Goal: Task Accomplishment & Management: Manage account settings

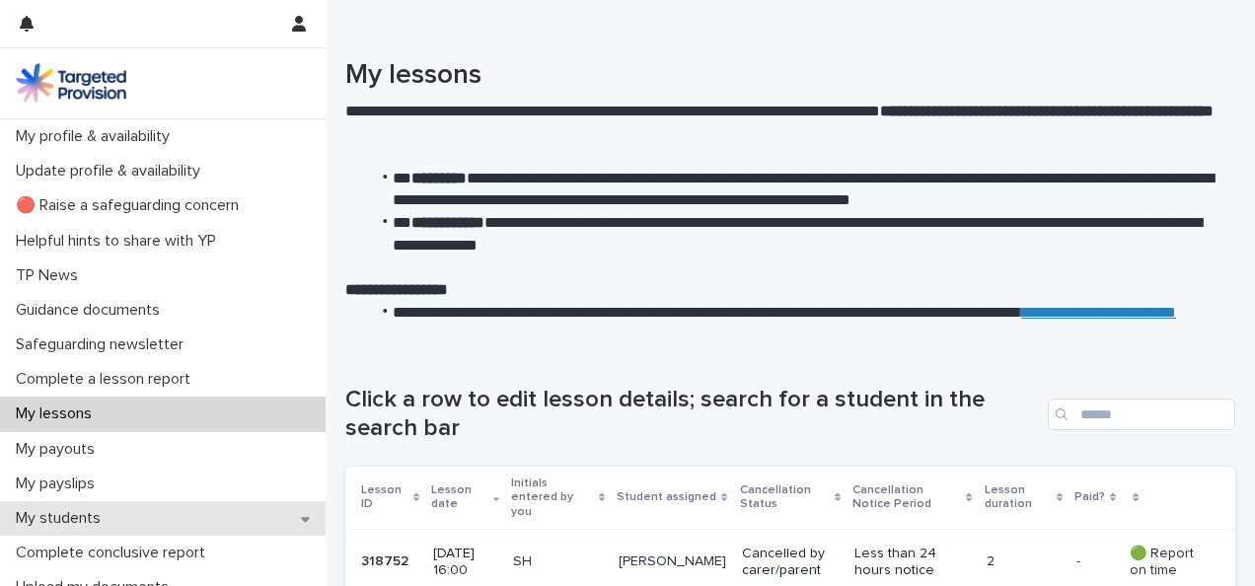
click at [81, 525] on p "My students" at bounding box center [62, 518] width 109 height 19
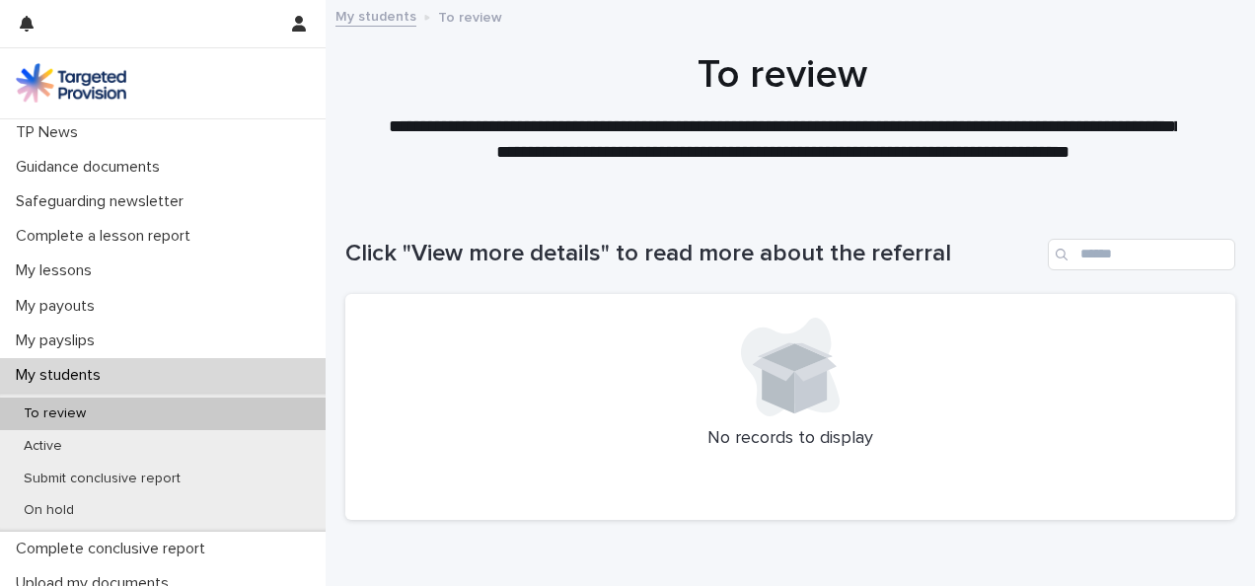
scroll to position [145, 0]
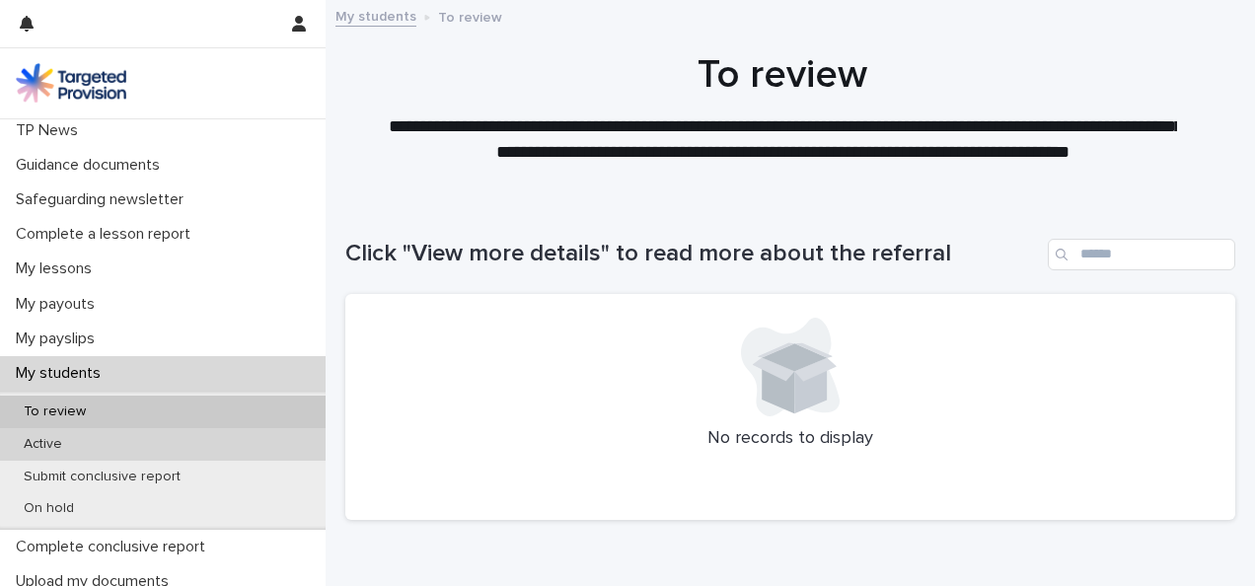
click at [75, 444] on p "Active" at bounding box center [43, 444] width 70 height 17
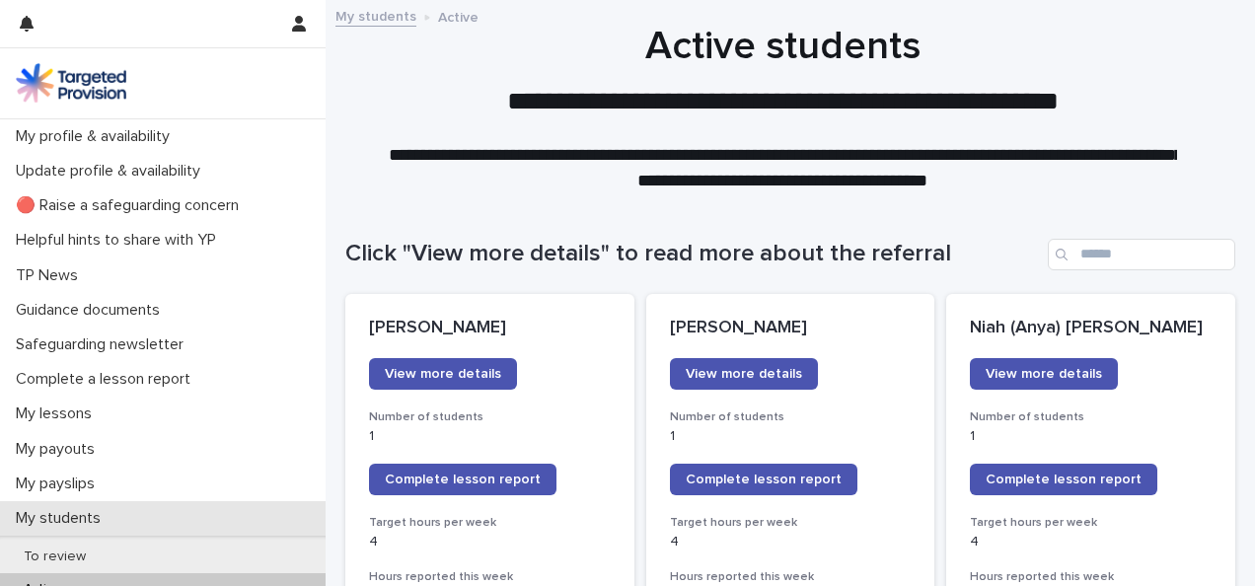
click at [73, 512] on p "My students" at bounding box center [62, 518] width 109 height 19
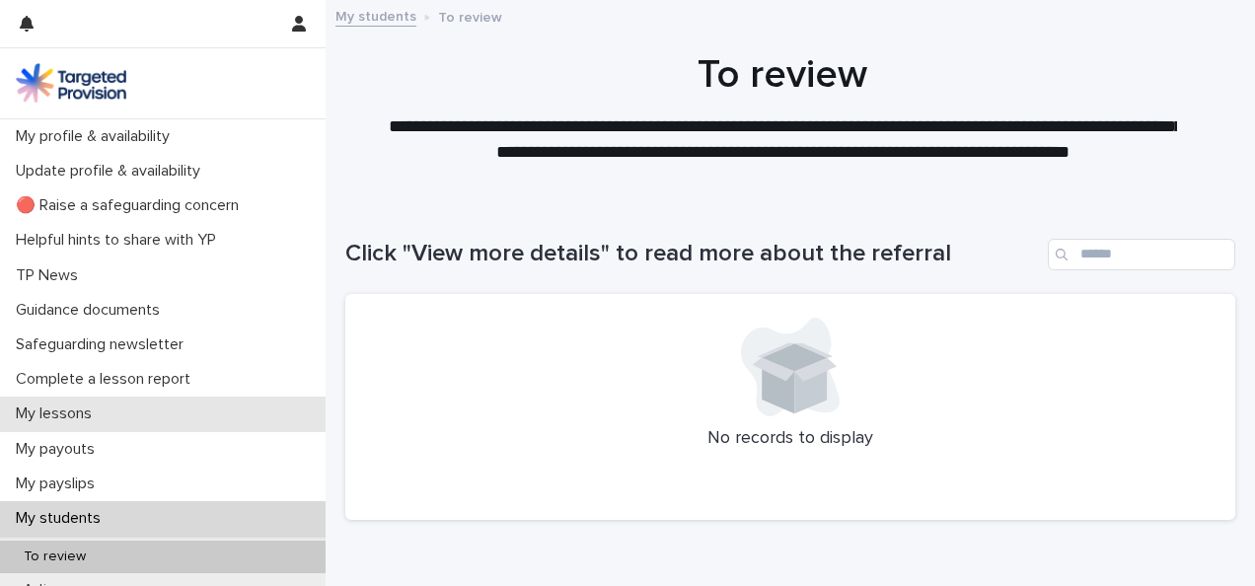
click at [21, 412] on p "My lessons" at bounding box center [58, 413] width 100 height 19
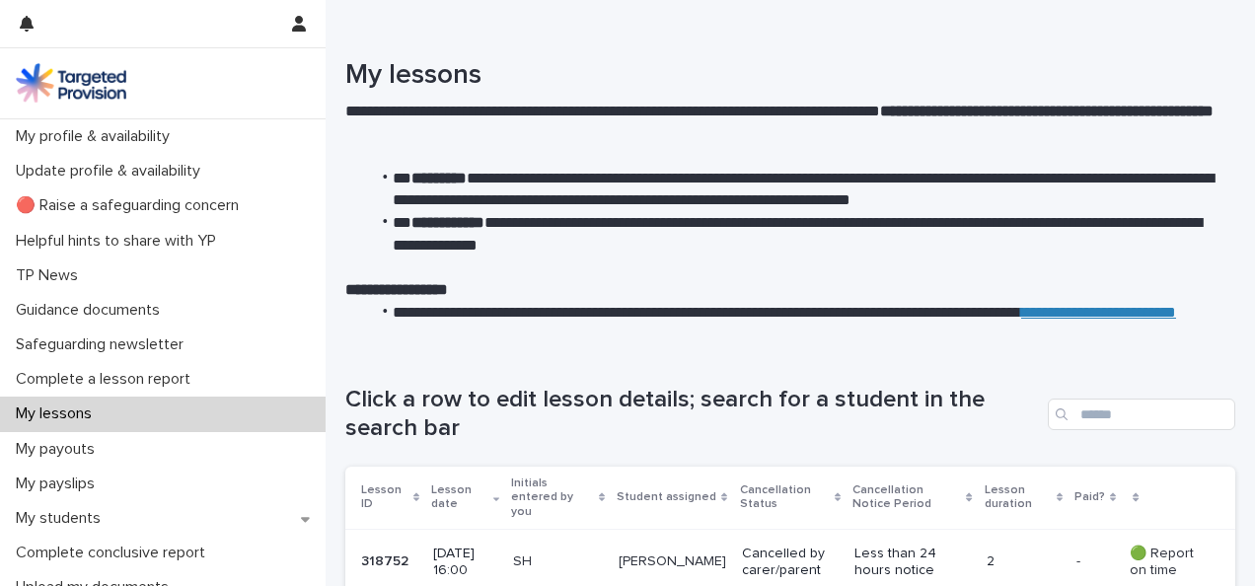
click at [21, 412] on p "My lessons" at bounding box center [58, 413] width 100 height 19
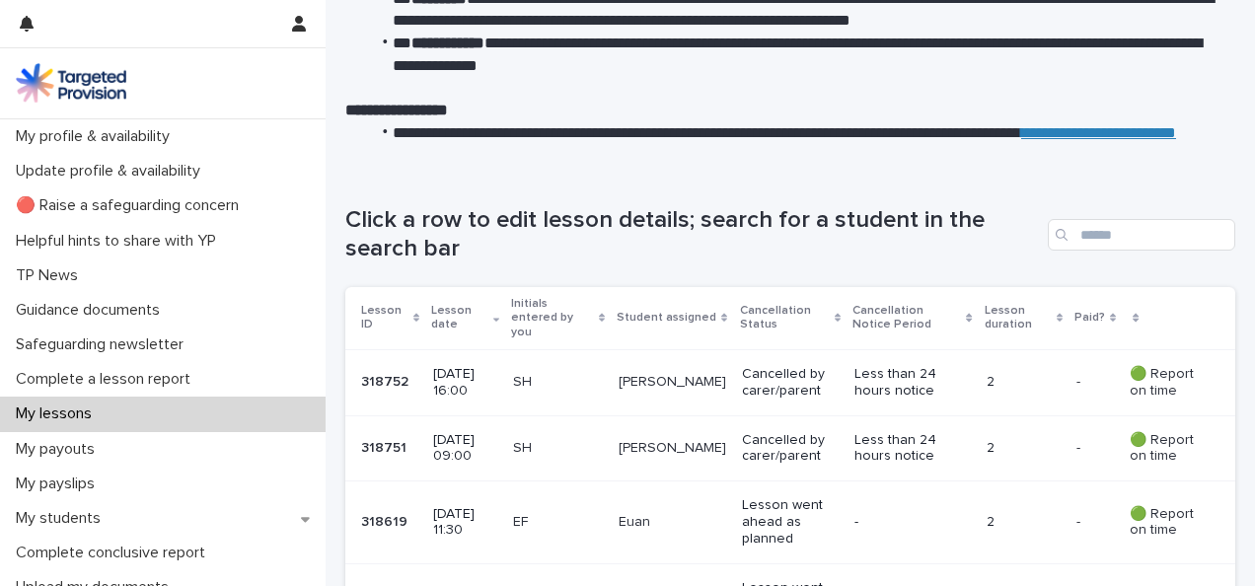
scroll to position [201, 0]
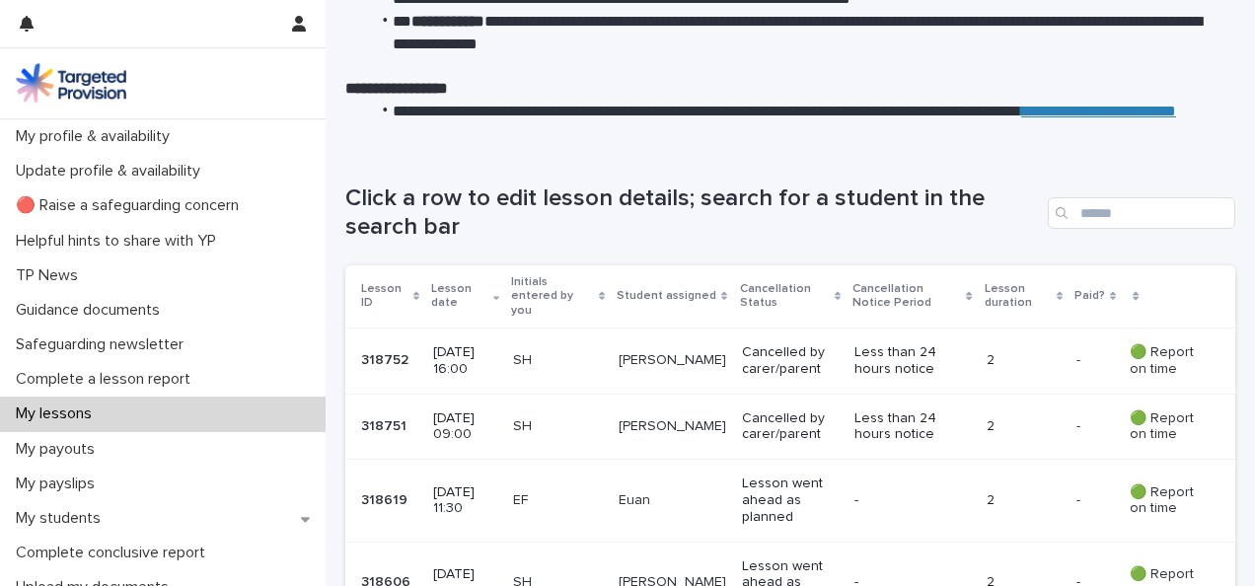
click at [804, 489] on p "Lesson went ahead as planned" at bounding box center [790, 499] width 97 height 49
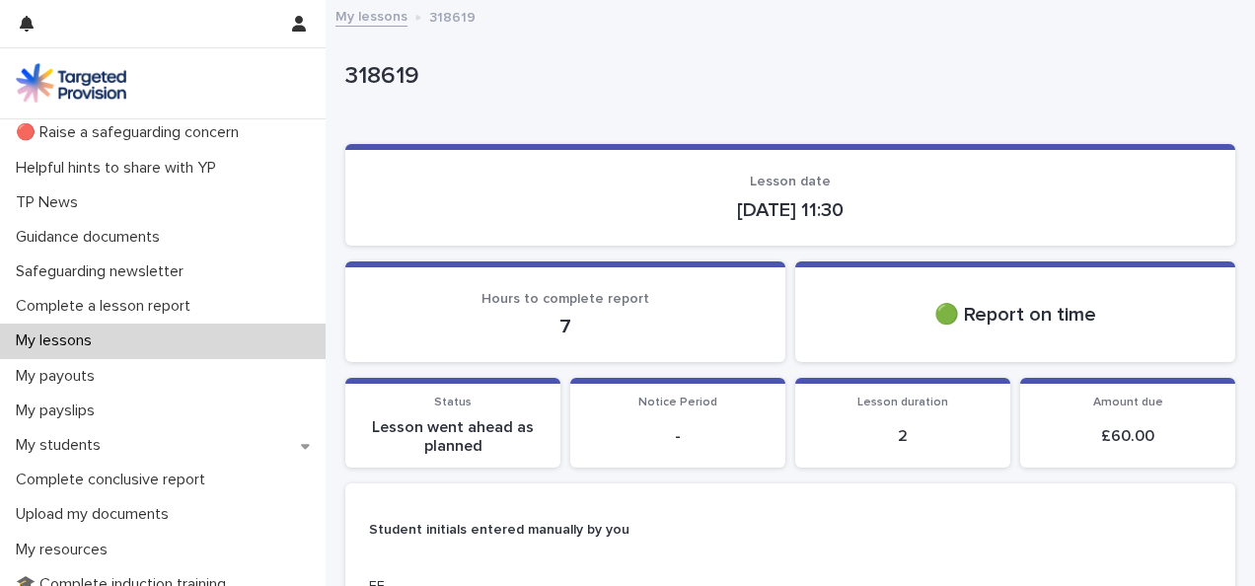
scroll to position [75, 0]
click at [100, 333] on p "My lessons" at bounding box center [58, 338] width 100 height 19
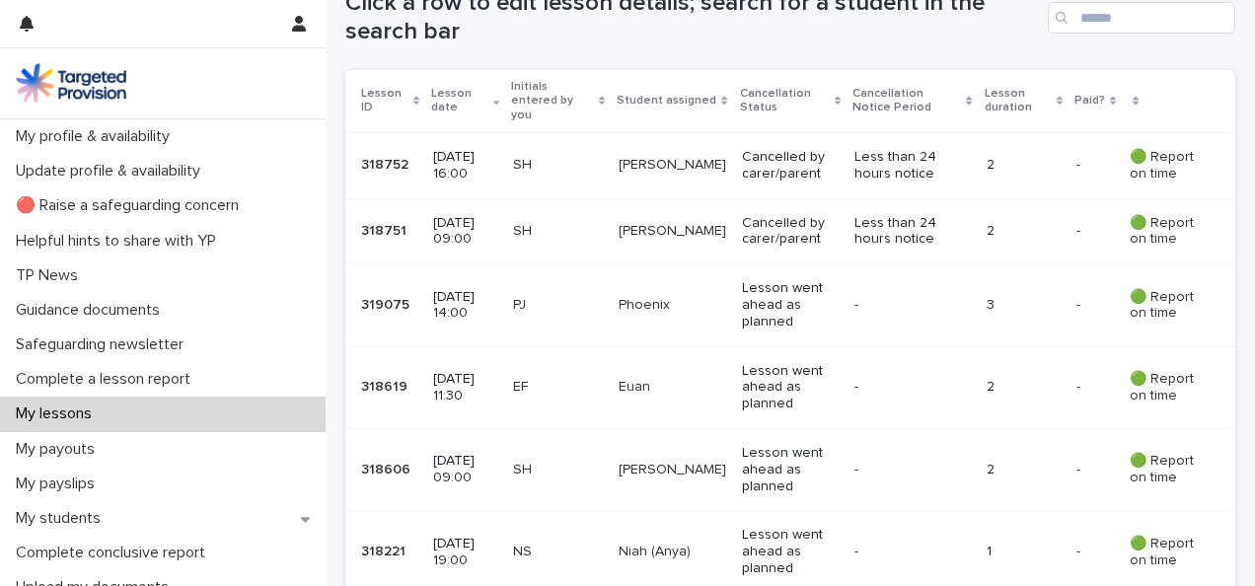
scroll to position [400, 0]
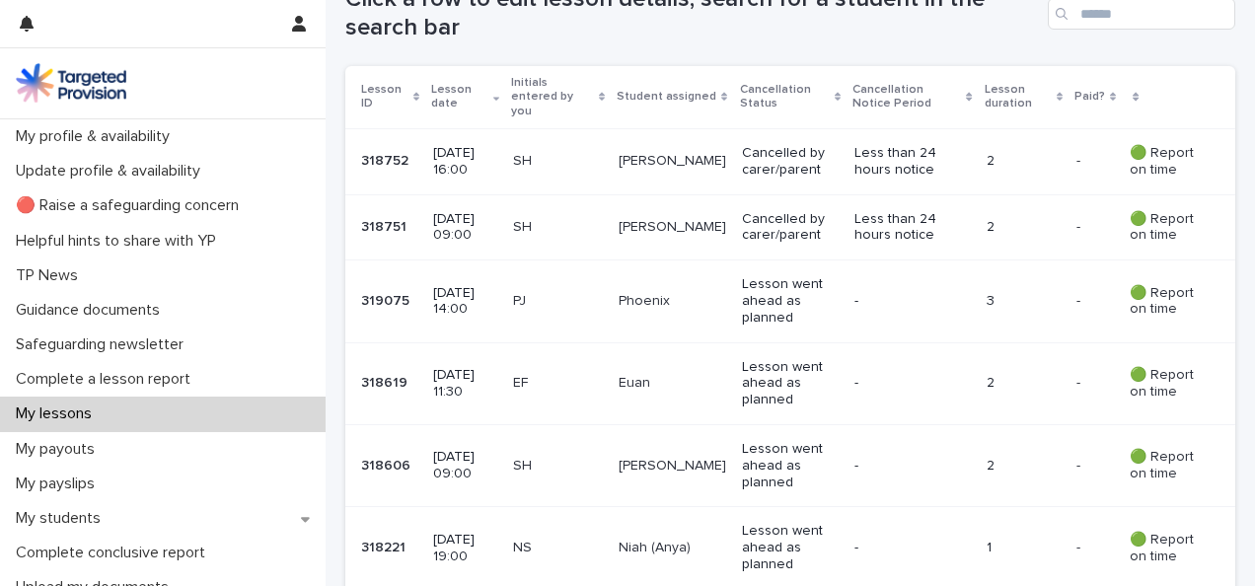
click at [986, 297] on div "3" at bounding box center [1023, 301] width 74 height 33
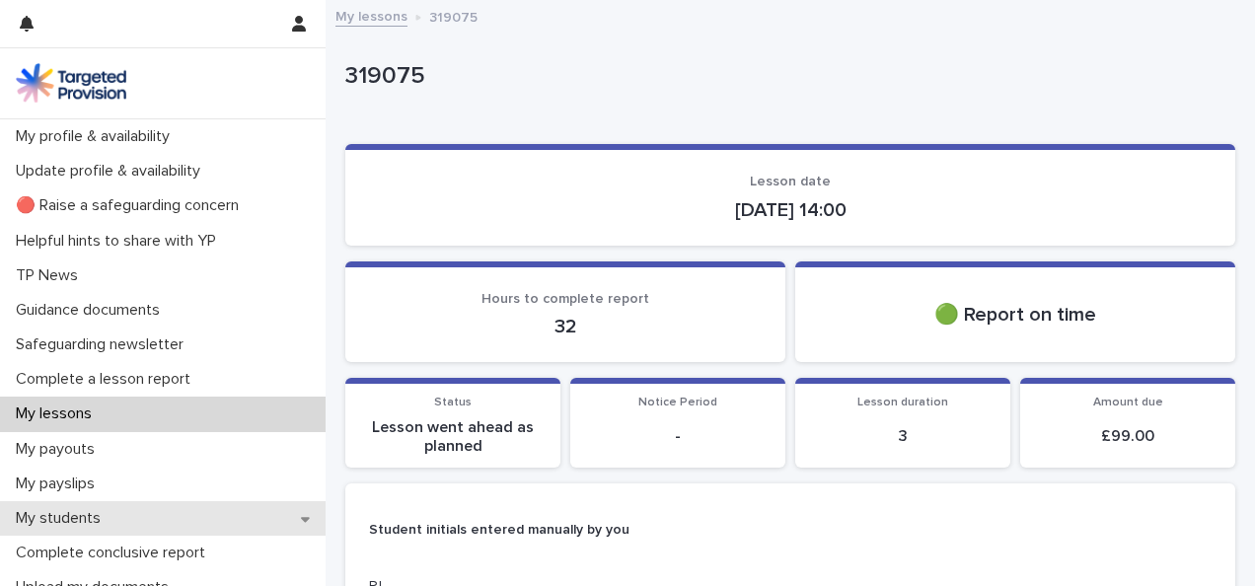
click at [88, 511] on p "My students" at bounding box center [62, 518] width 109 height 19
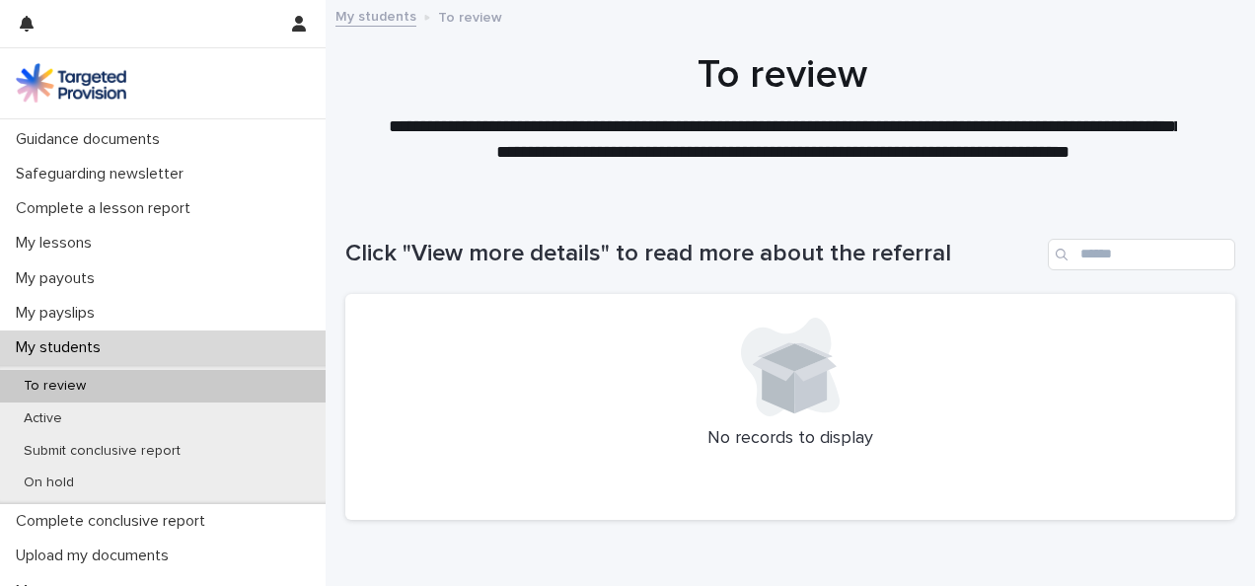
scroll to position [209, 0]
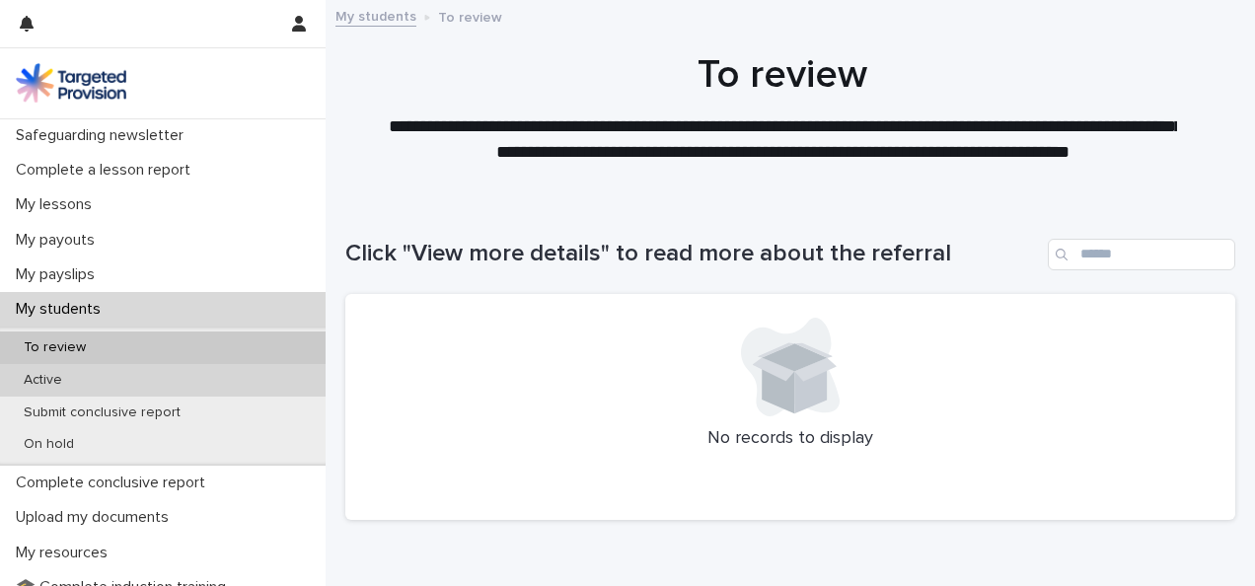
click at [65, 385] on p "Active" at bounding box center [43, 380] width 70 height 17
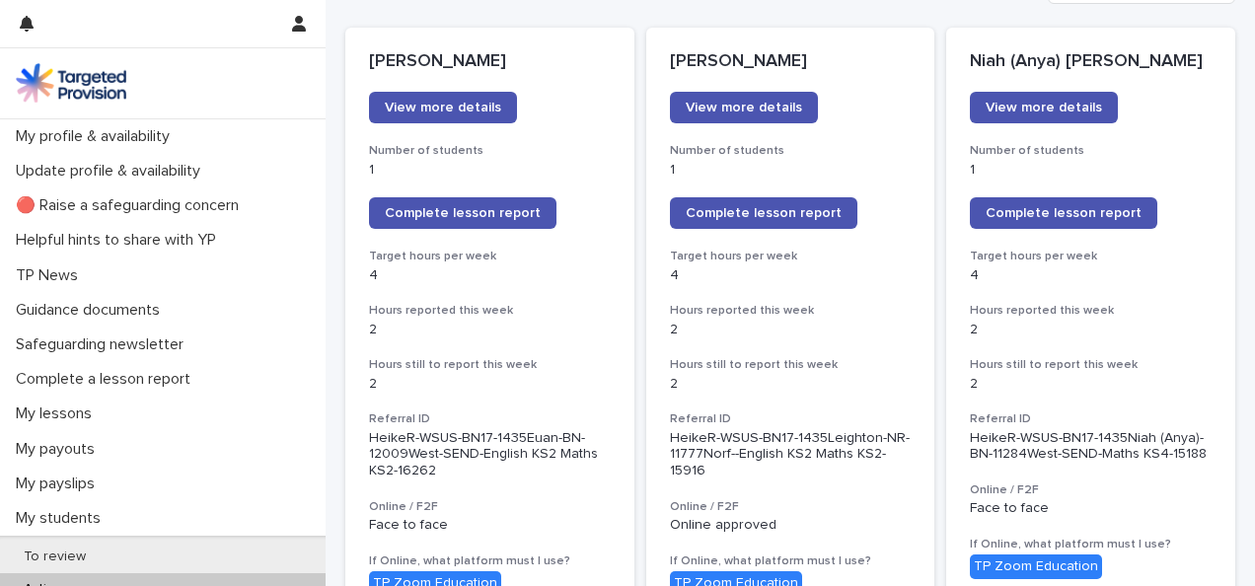
scroll to position [270, 0]
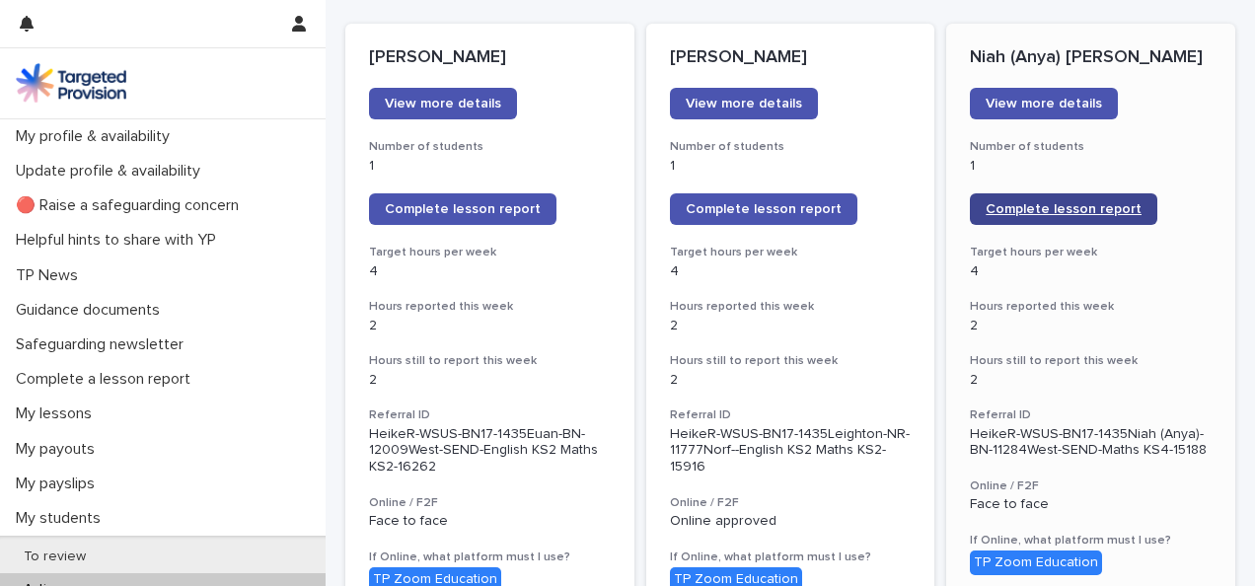
click at [1043, 211] on span "Complete lesson report" at bounding box center [1063, 209] width 156 height 14
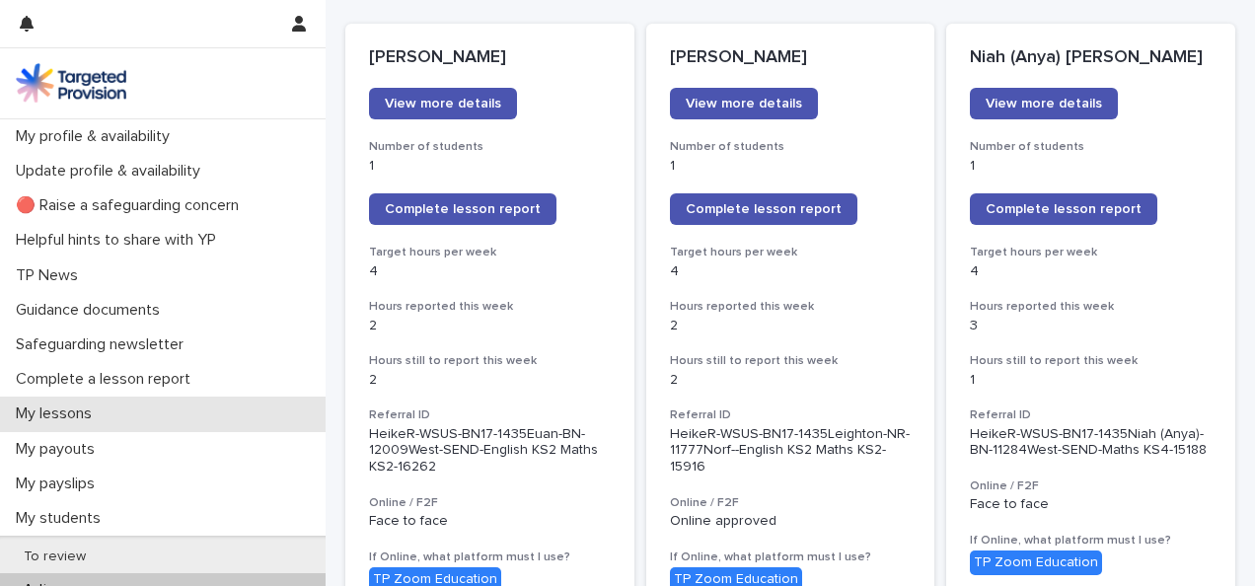
click at [122, 405] on div "My lessons" at bounding box center [163, 414] width 326 height 35
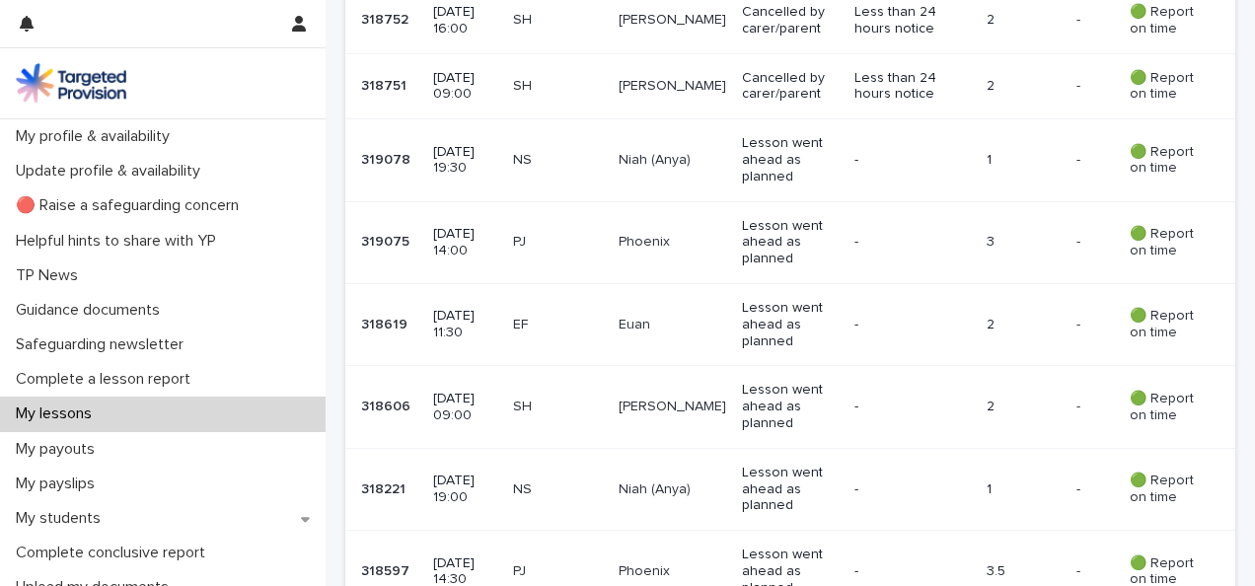
scroll to position [552, 0]
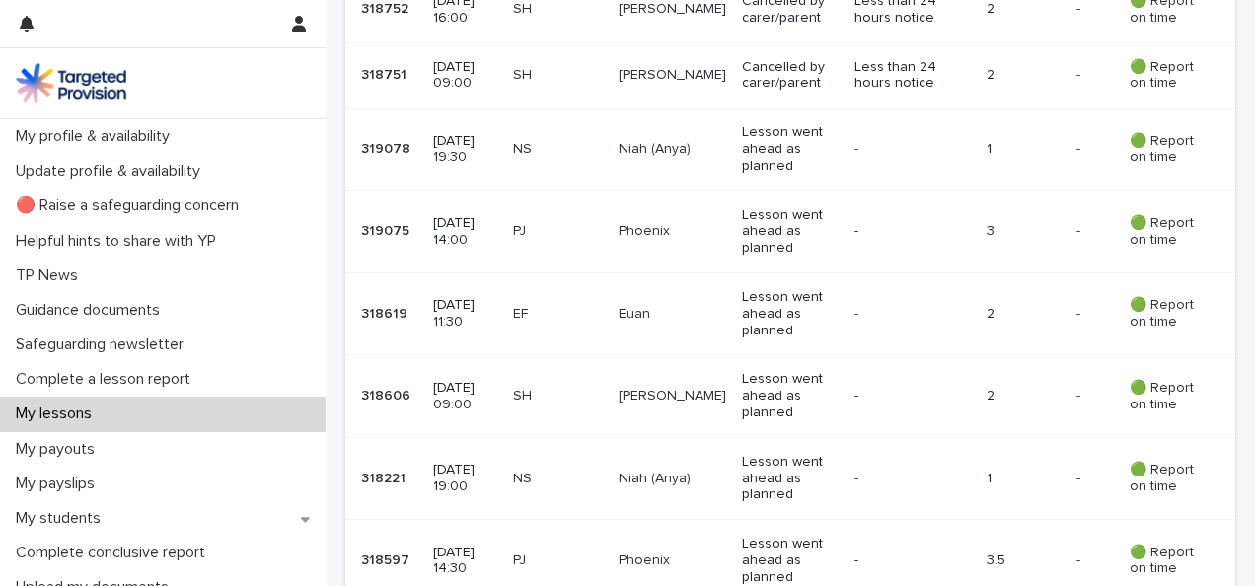
click at [1188, 376] on td "🟢 Report on time" at bounding box center [1178, 396] width 113 height 82
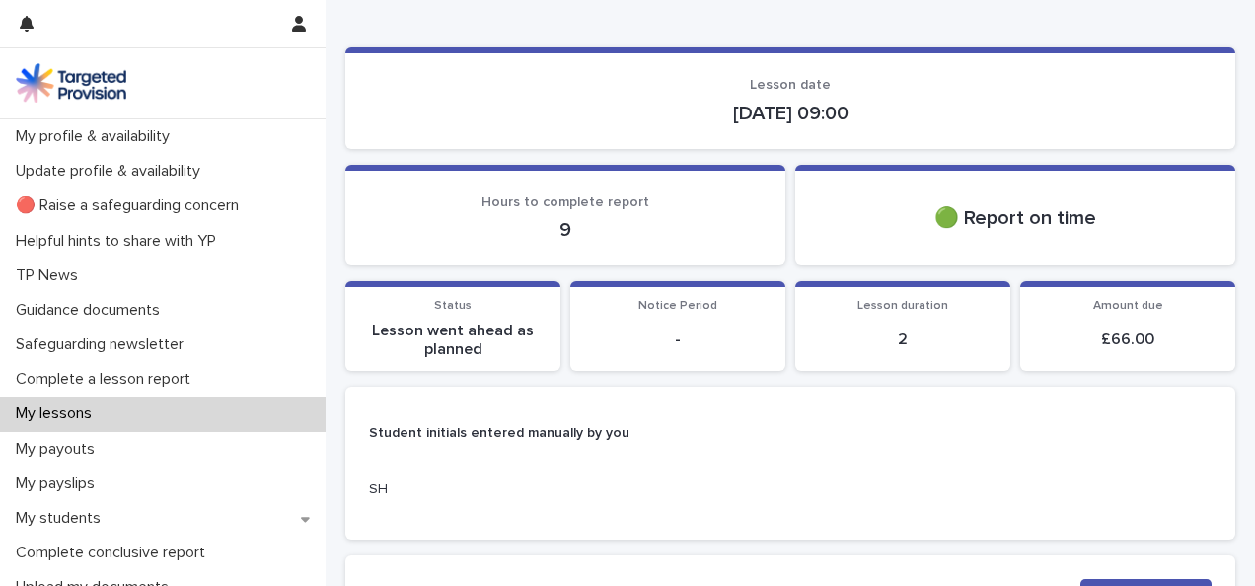
scroll to position [99, 0]
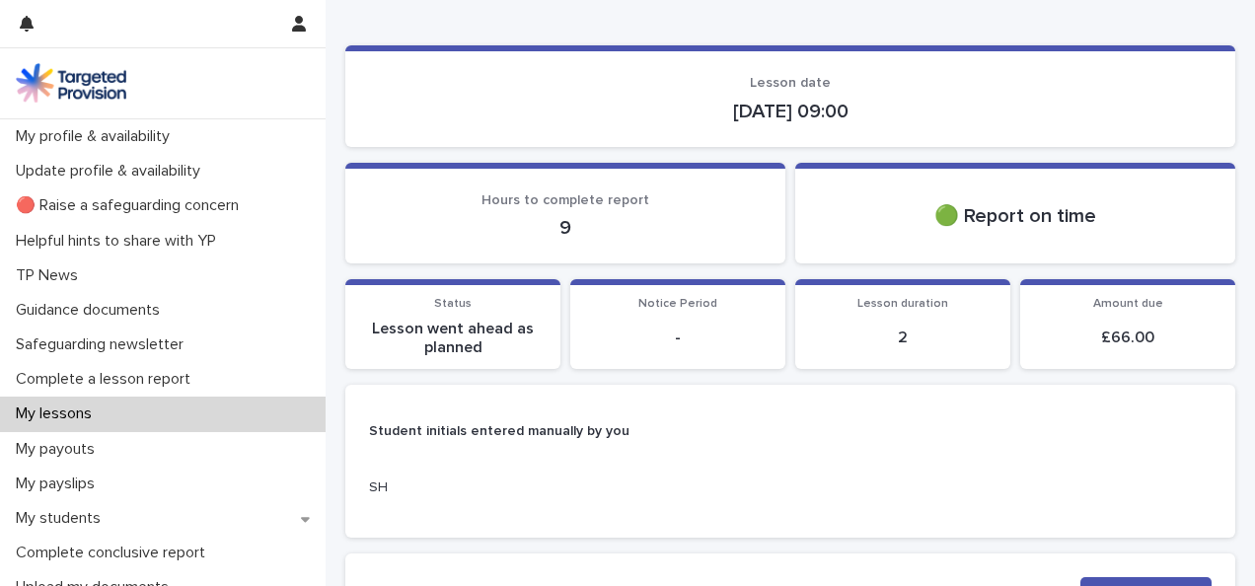
click at [207, 405] on div "My lessons" at bounding box center [163, 414] width 326 height 35
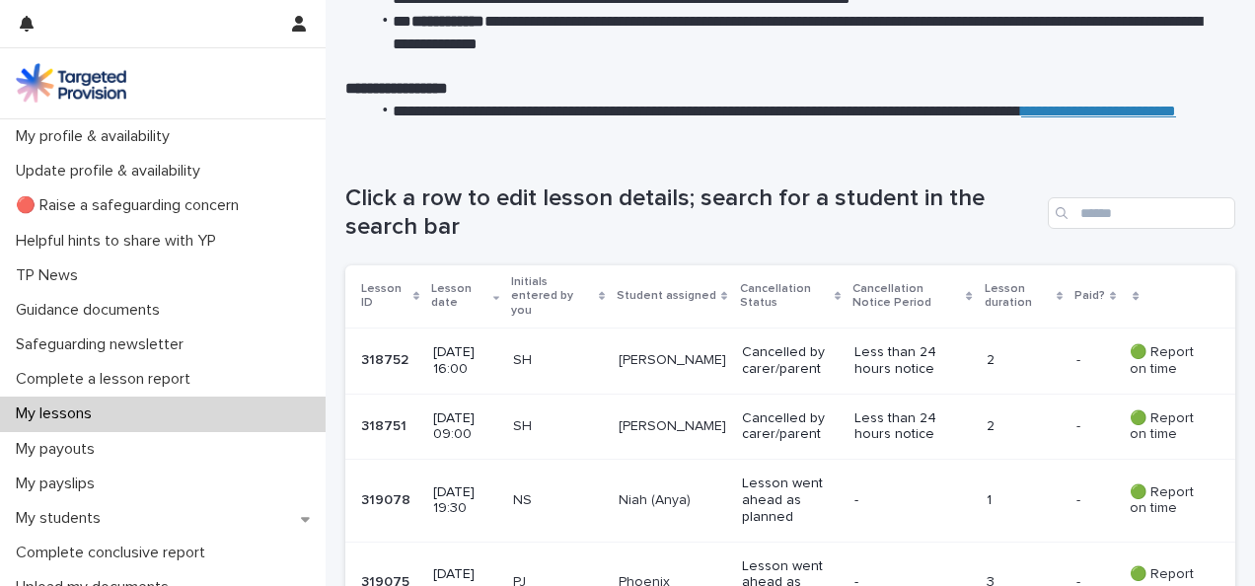
scroll to position [229, 0]
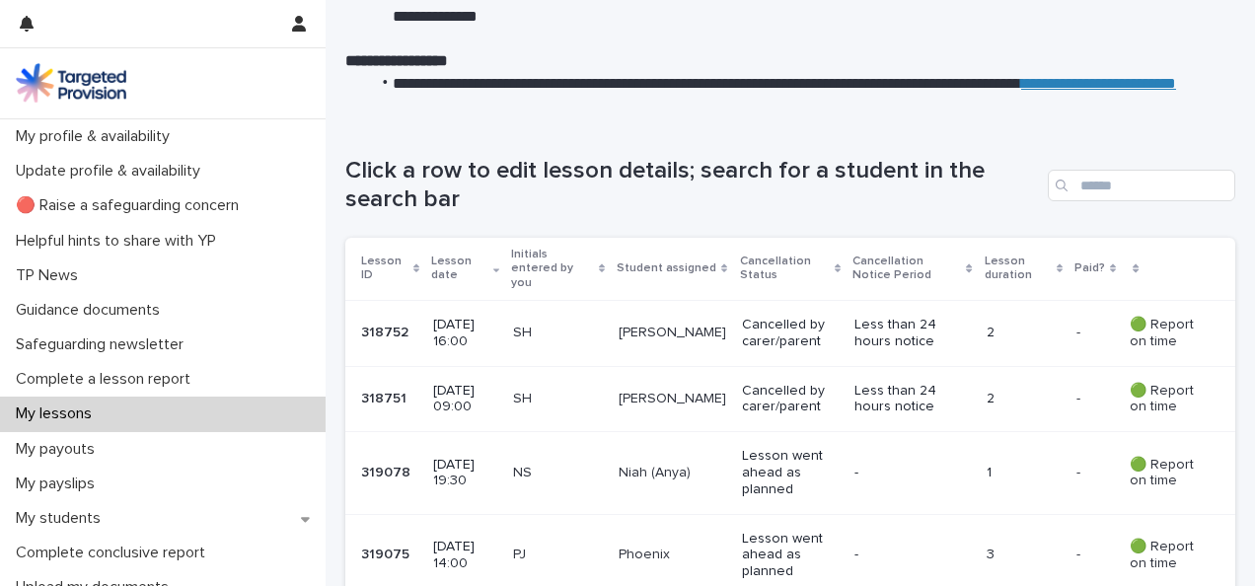
click at [464, 328] on p "[DATE] 16:00" at bounding box center [465, 334] width 64 height 34
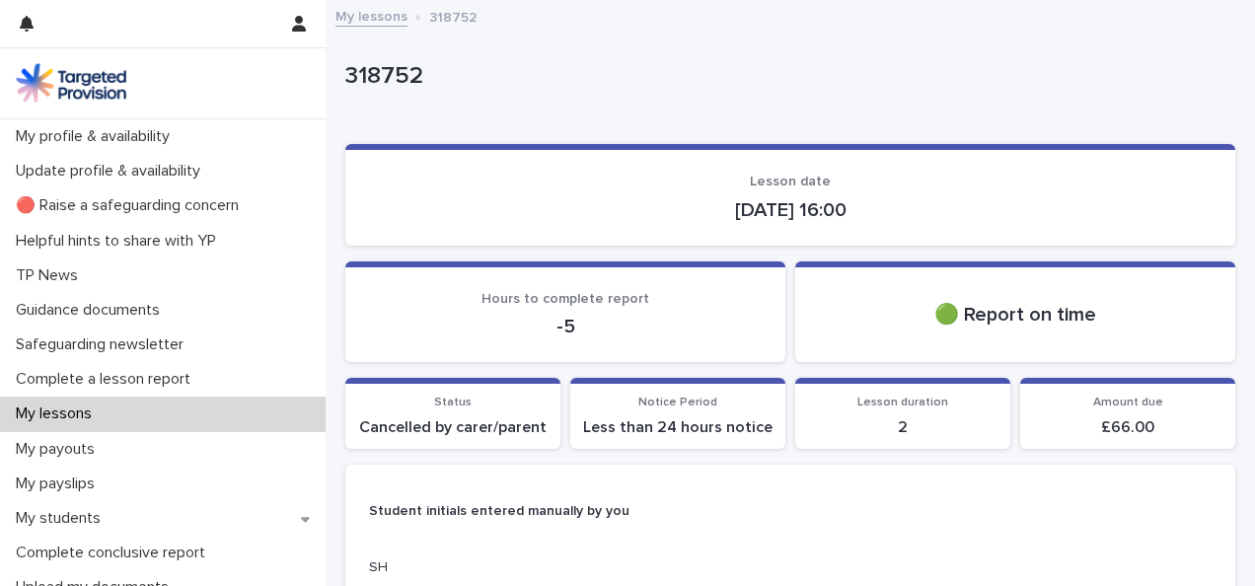
click at [141, 416] on div "My lessons" at bounding box center [163, 414] width 326 height 35
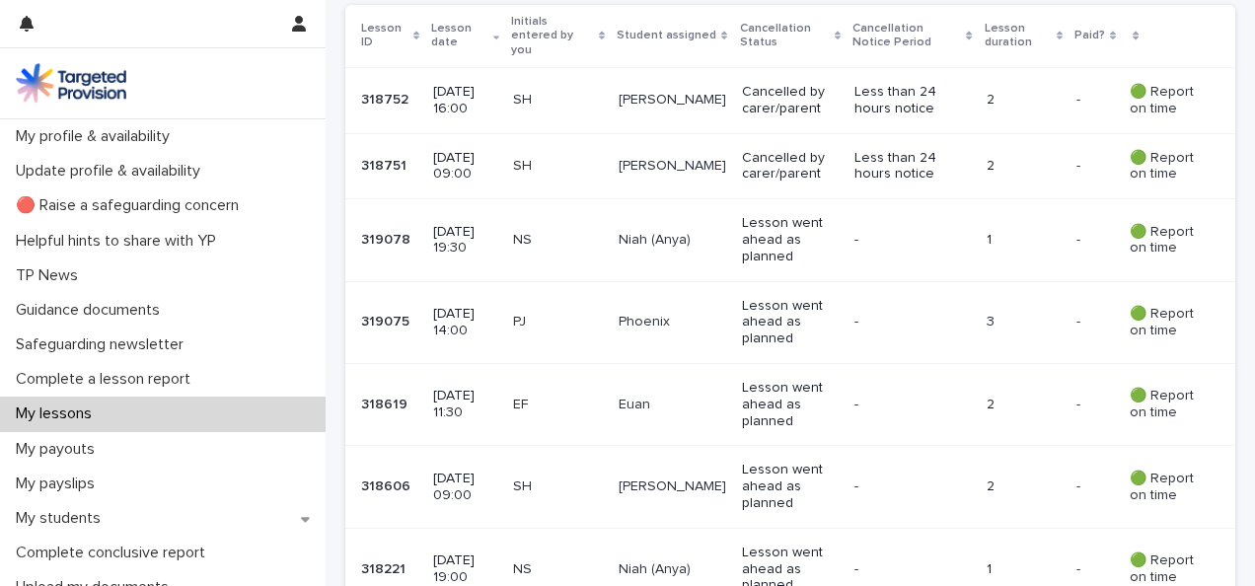
scroll to position [495, 0]
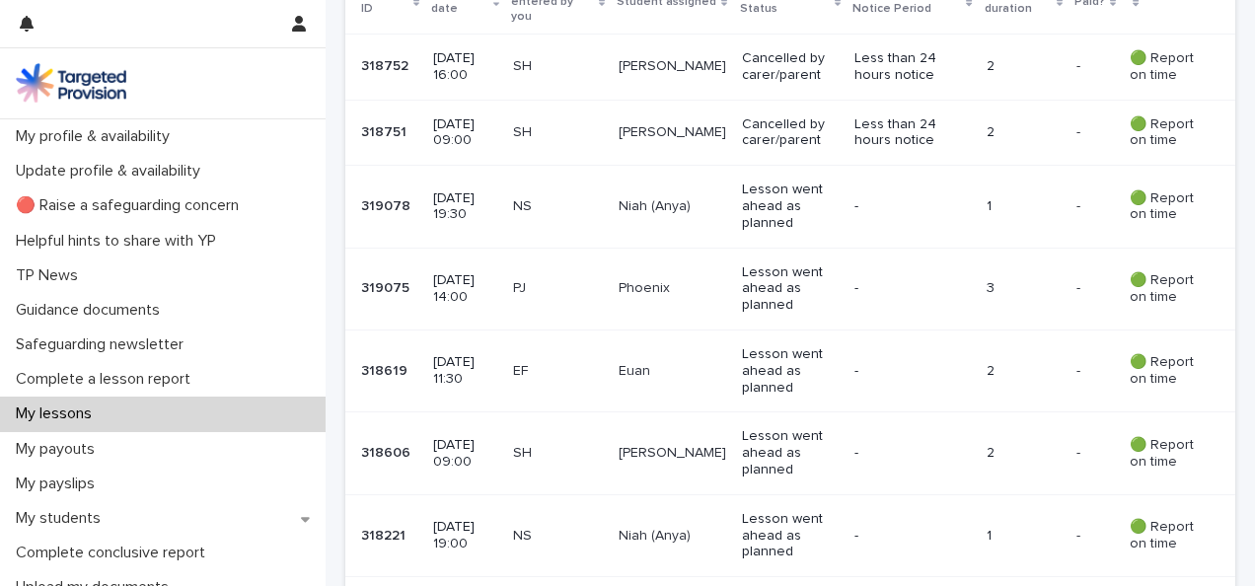
click at [465, 190] on p "[DATE] 19:30" at bounding box center [465, 207] width 64 height 34
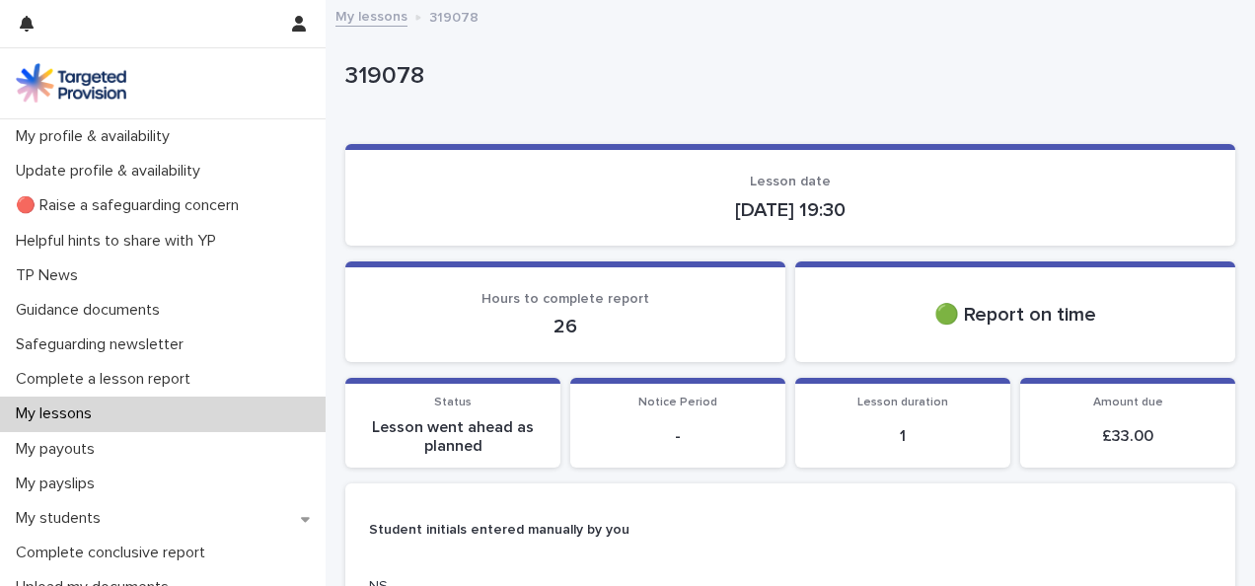
click at [148, 407] on div "My lessons" at bounding box center [163, 414] width 326 height 35
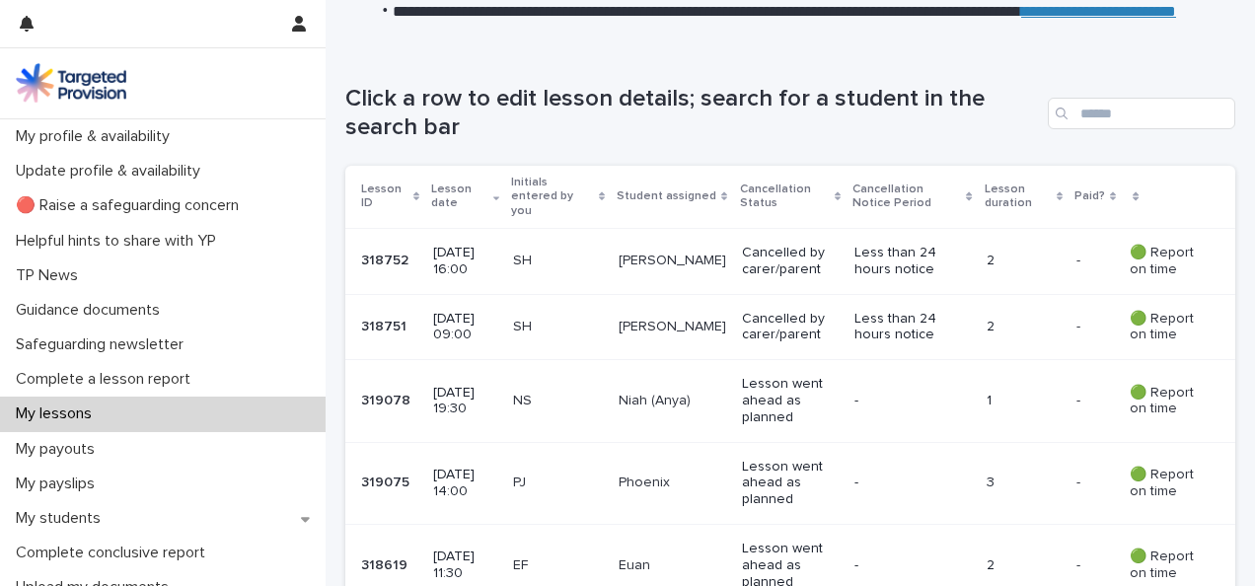
scroll to position [305, 0]
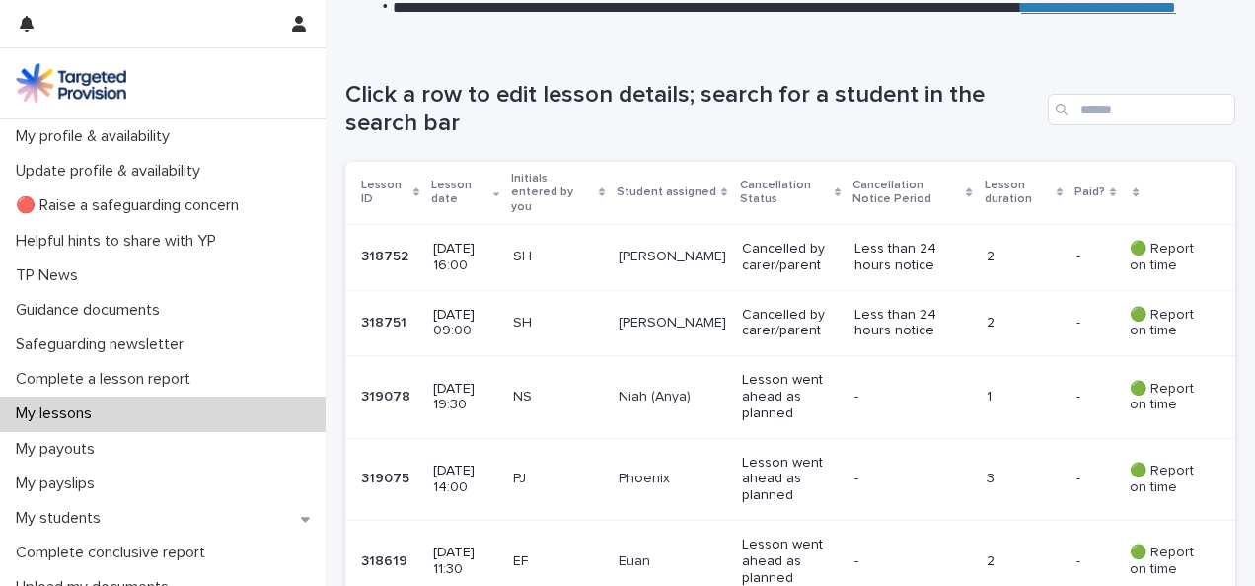
click at [470, 463] on p "[DATE] 14:00" at bounding box center [465, 480] width 64 height 34
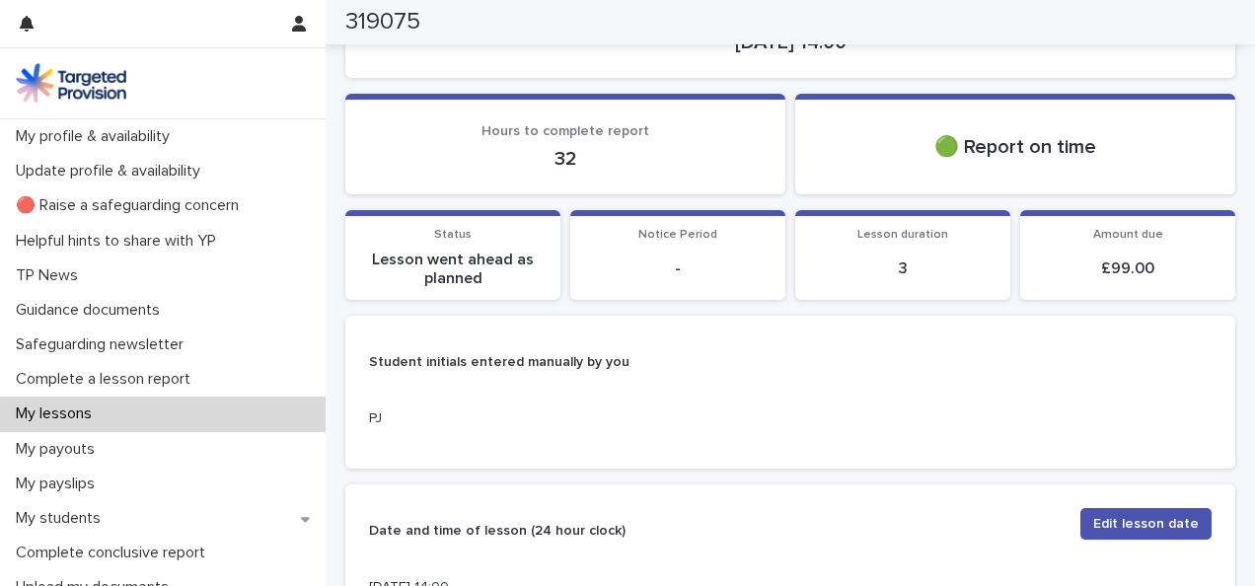
scroll to position [154, 0]
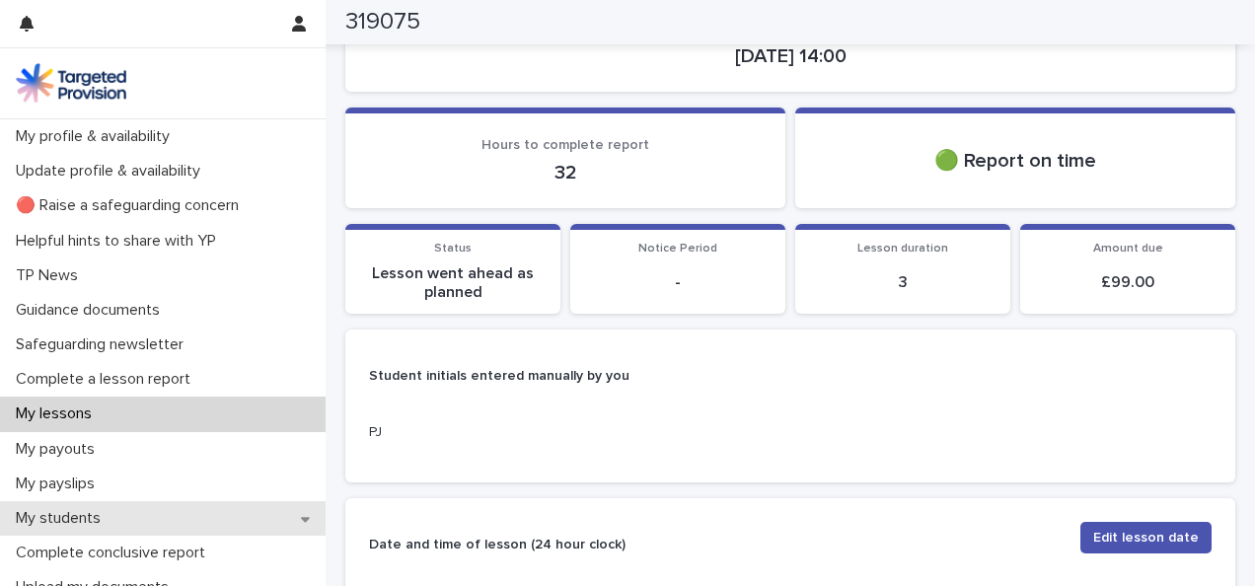
click at [120, 522] on div "My students" at bounding box center [163, 518] width 326 height 35
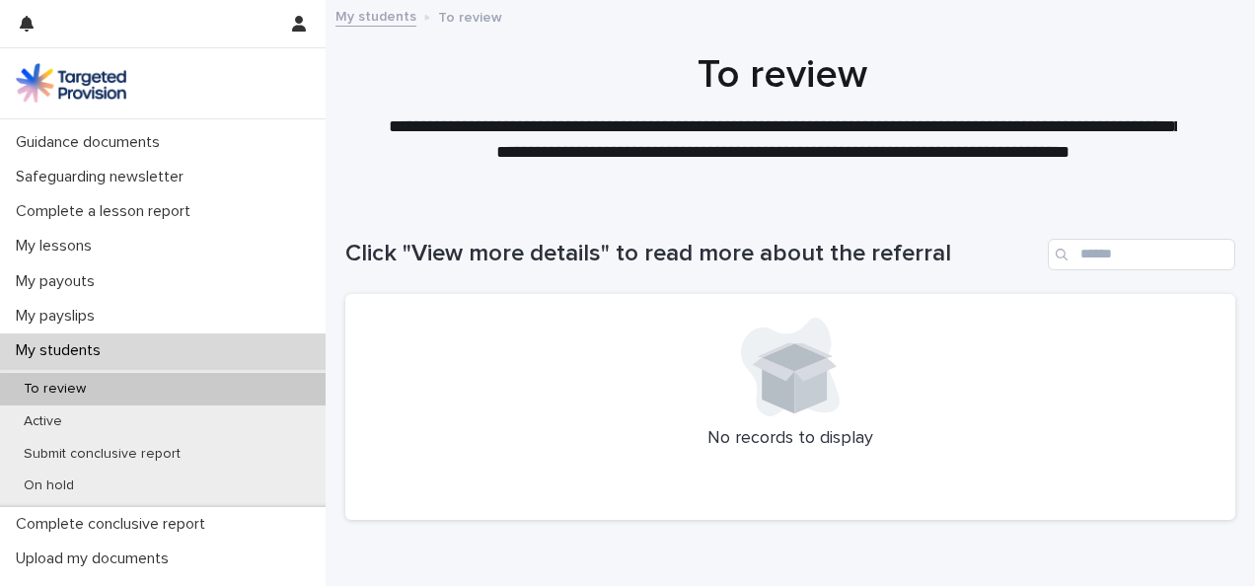
scroll to position [180, 0]
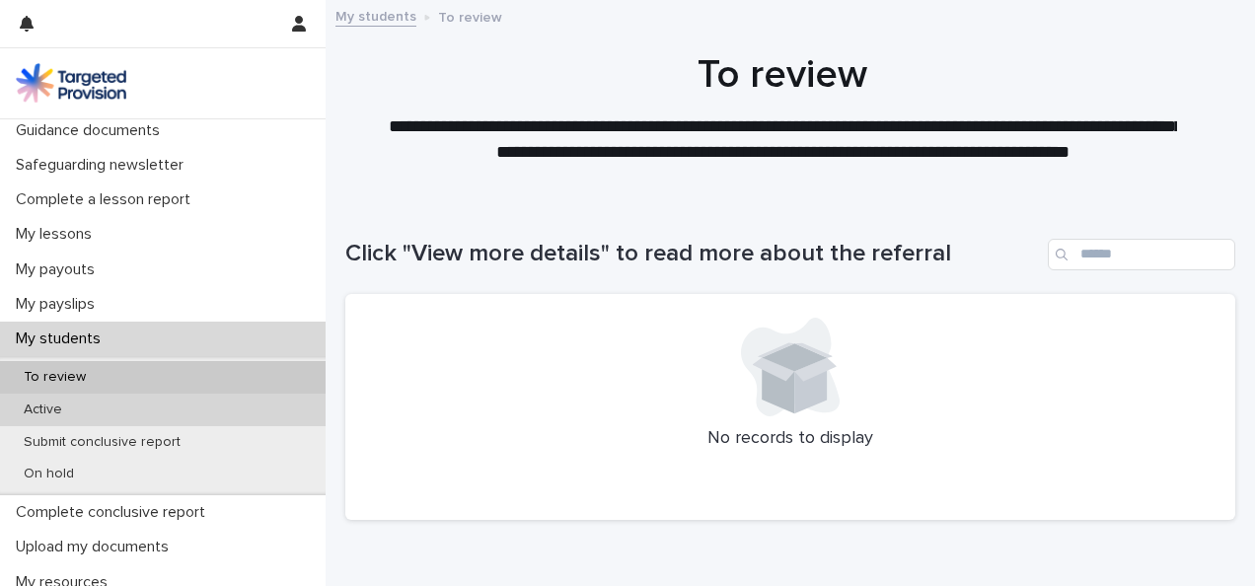
click at [90, 408] on div "Active" at bounding box center [163, 410] width 326 height 33
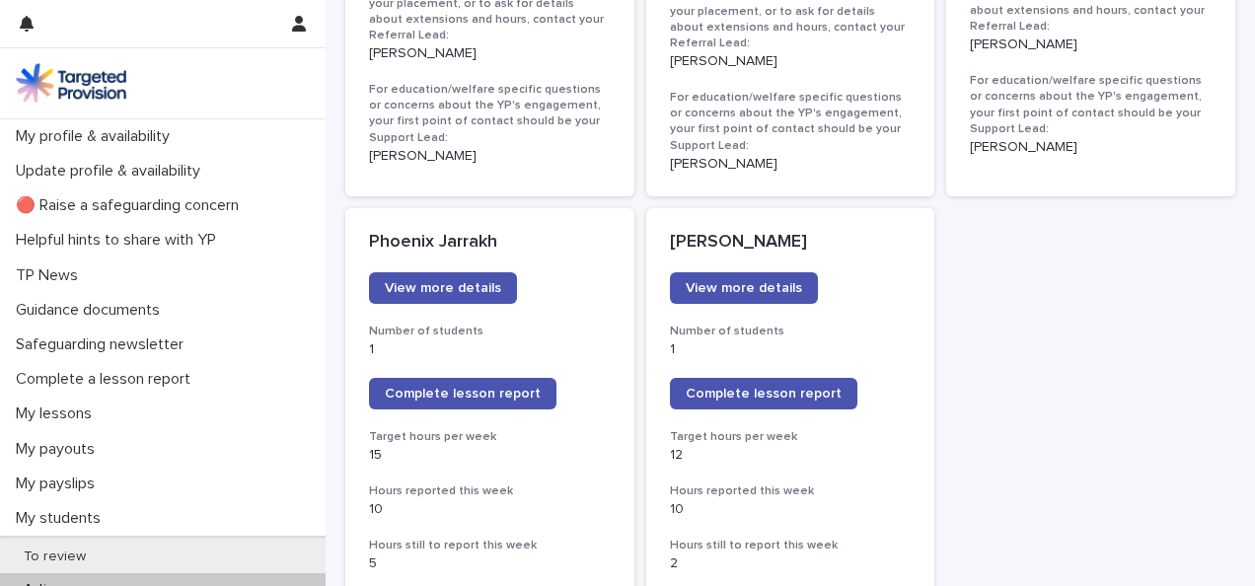
scroll to position [1493, 0]
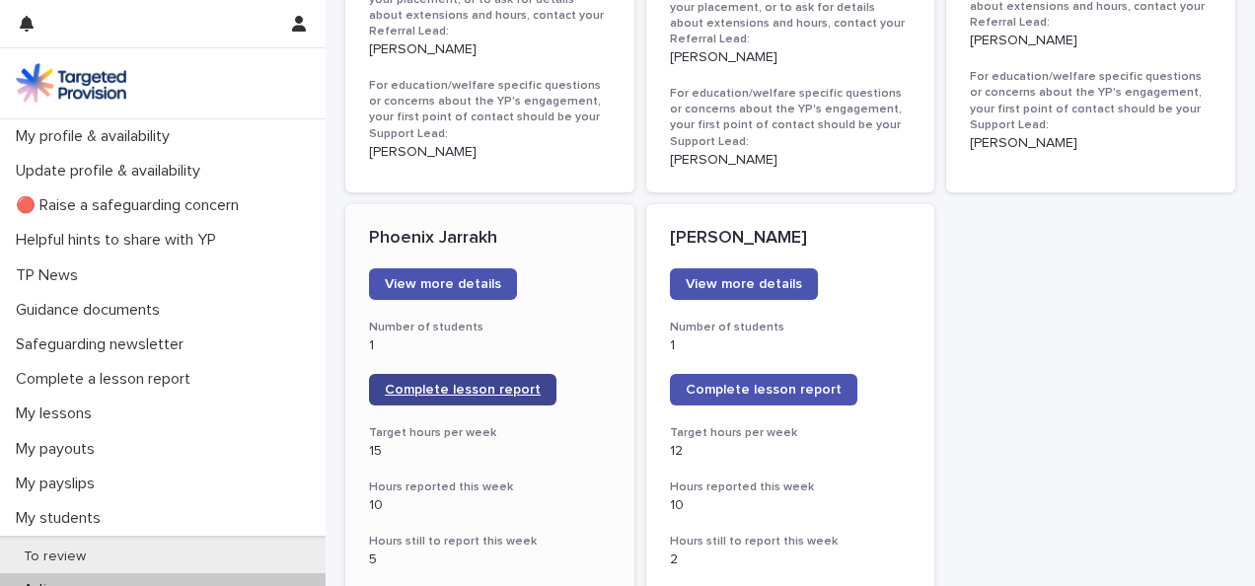
click at [486, 383] on span "Complete lesson report" at bounding box center [463, 390] width 156 height 14
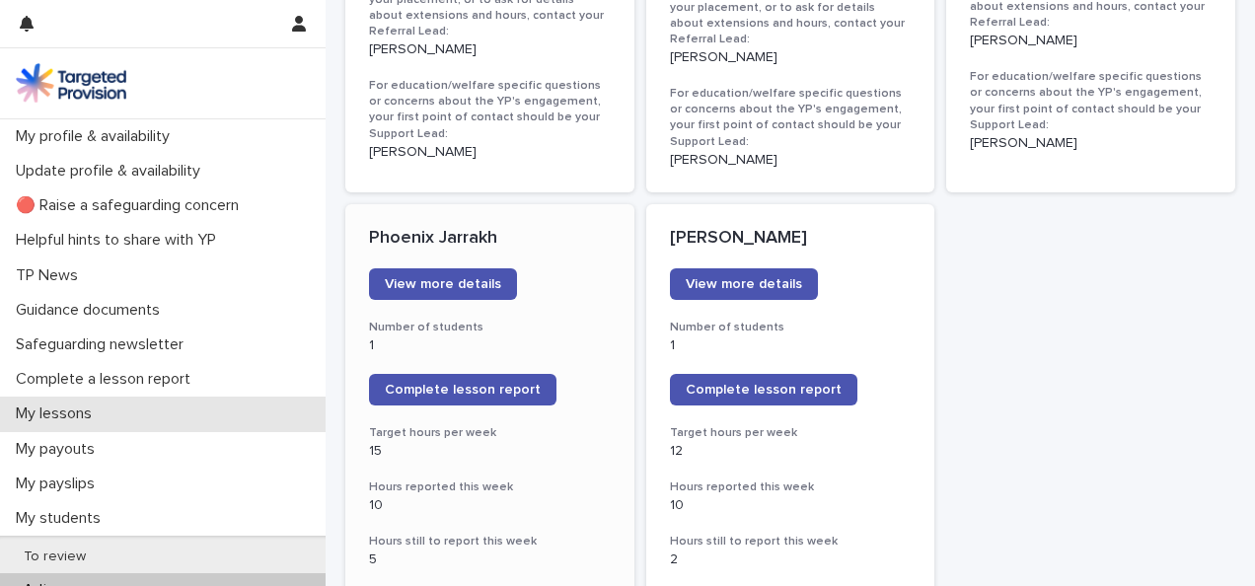
click at [87, 415] on p "My lessons" at bounding box center [58, 413] width 100 height 19
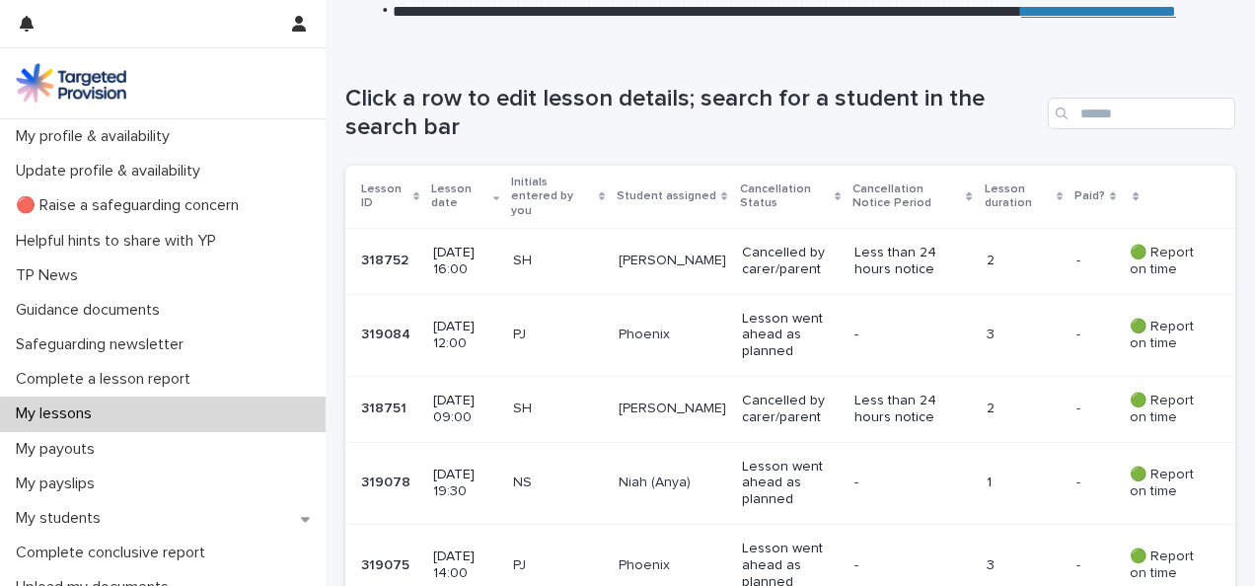
scroll to position [305, 0]
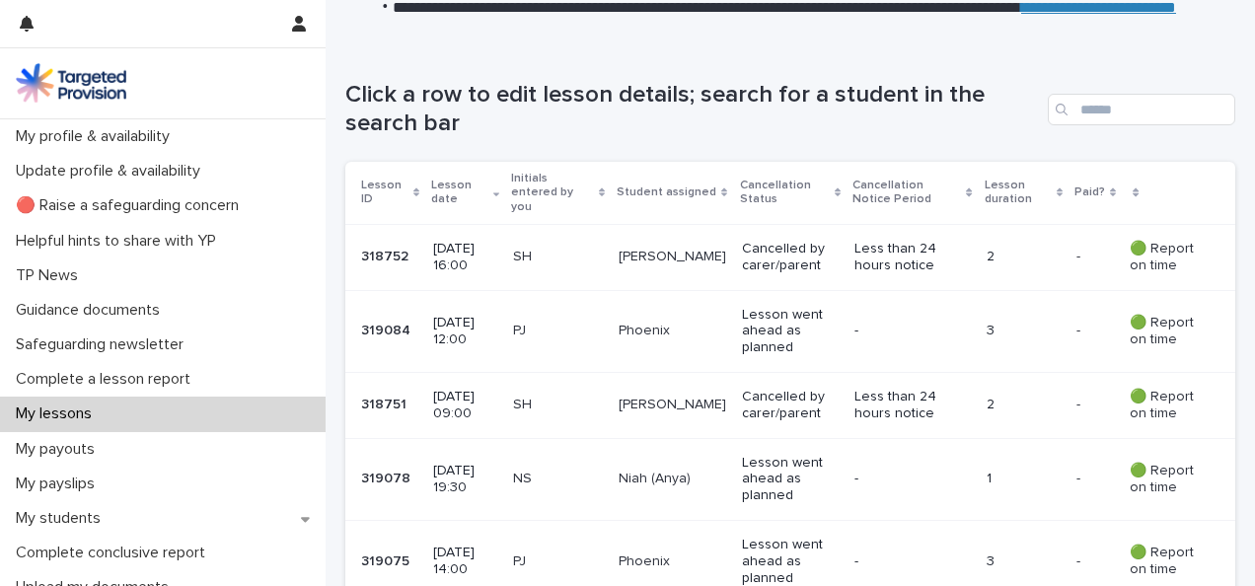
click at [453, 315] on p "[DATE] 12:00" at bounding box center [465, 332] width 64 height 34
